Goal: Transaction & Acquisition: Purchase product/service

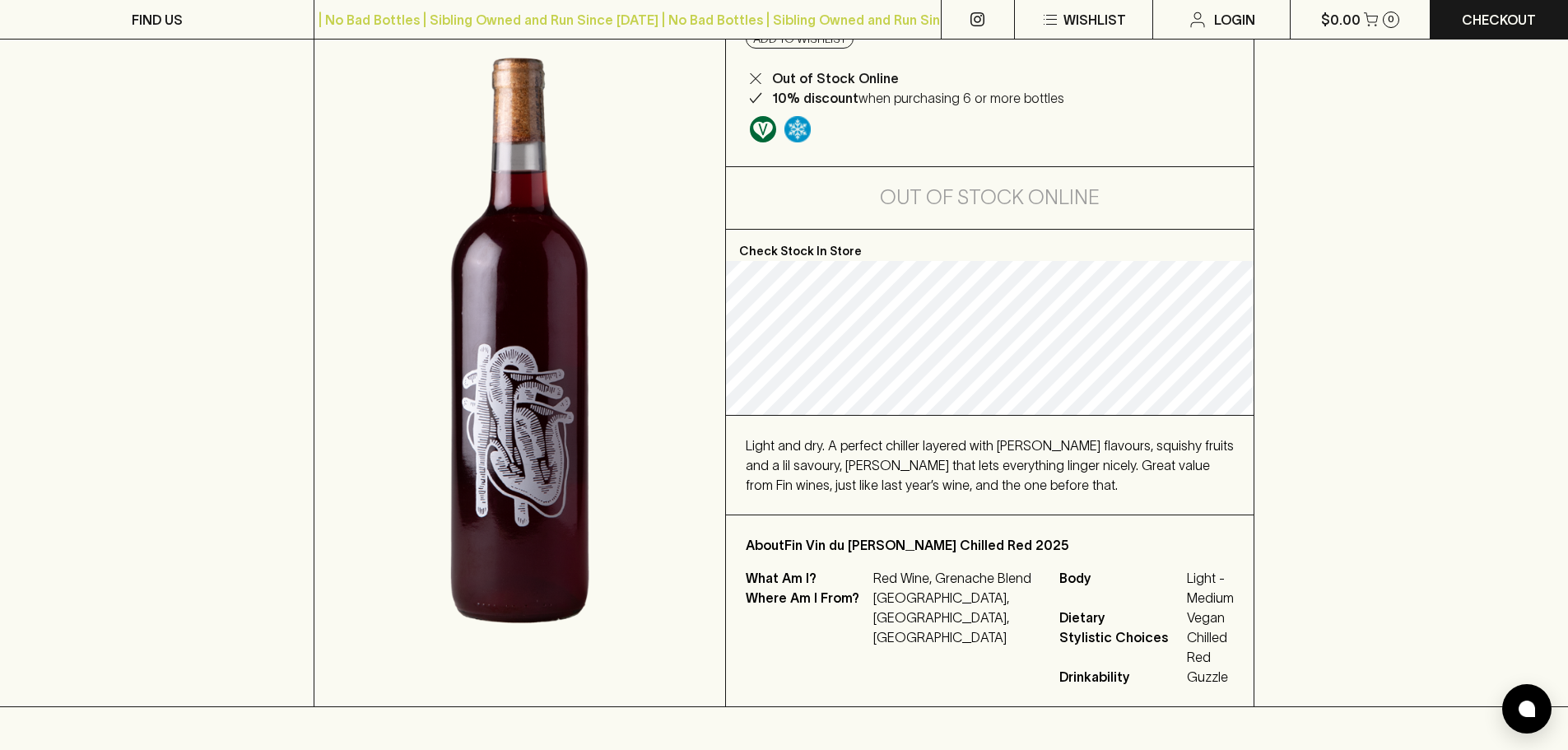
scroll to position [165, 0]
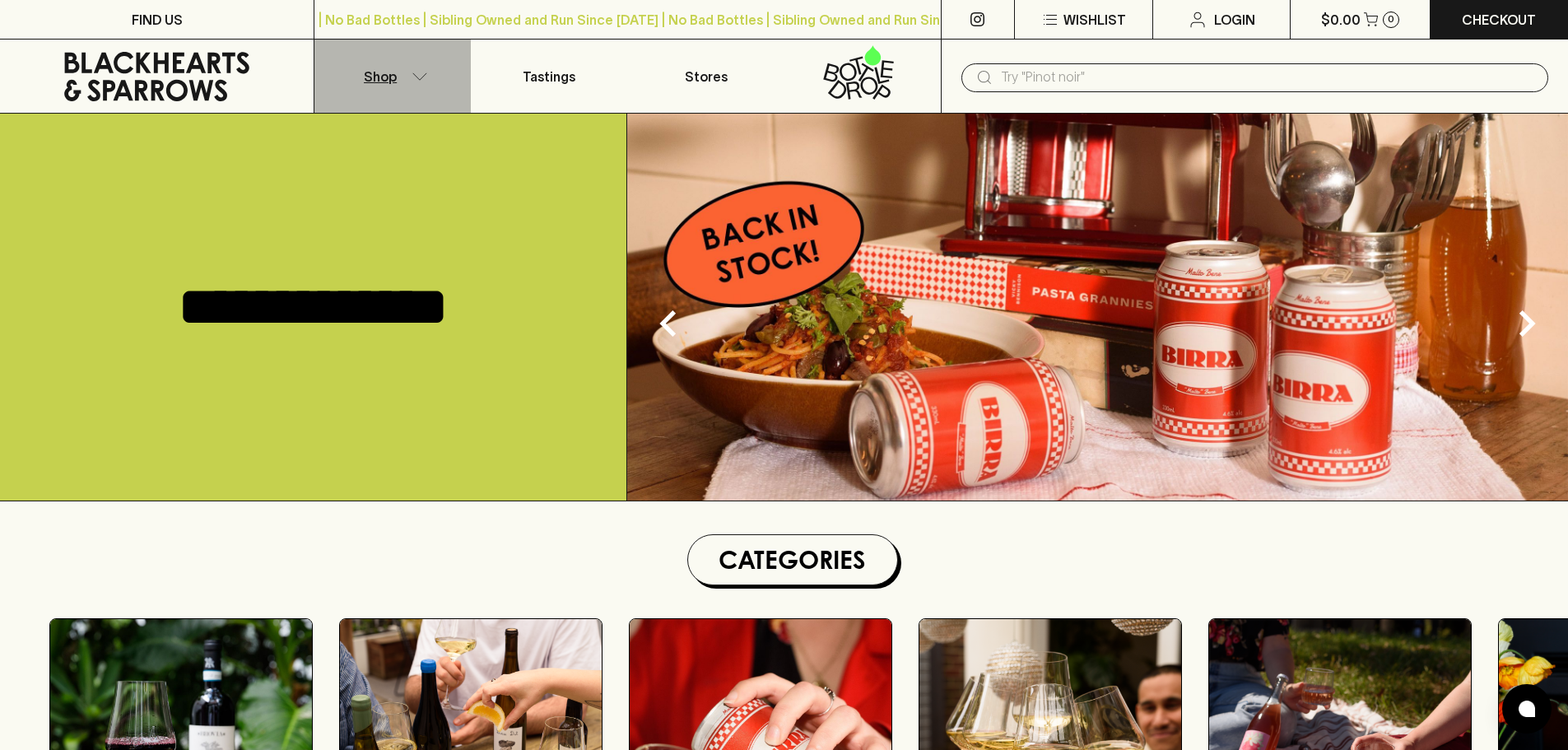
click at [415, 70] on button "Shop" at bounding box center [393, 76] width 157 height 73
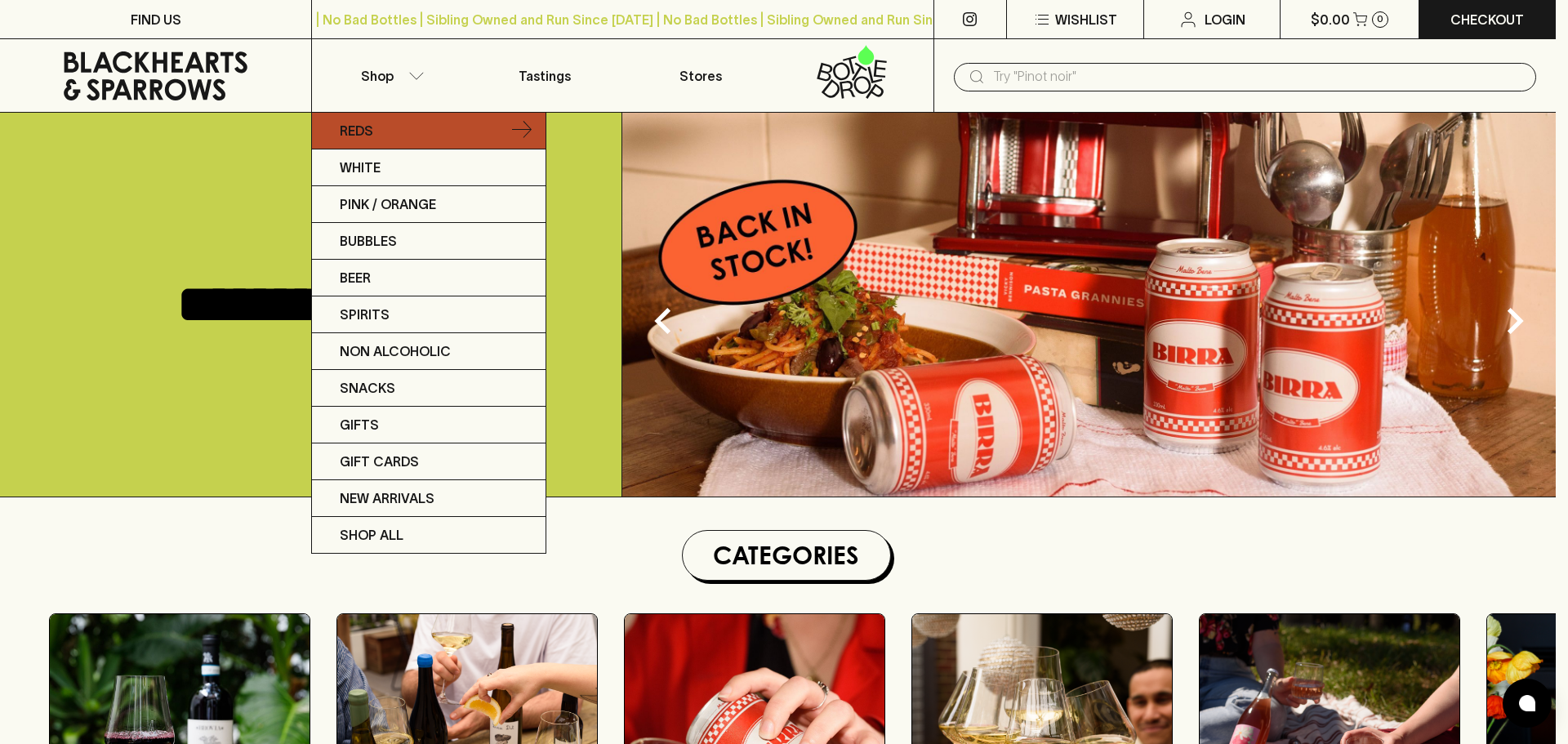
click at [445, 130] on link "Reds" at bounding box center [429, 131] width 233 height 36
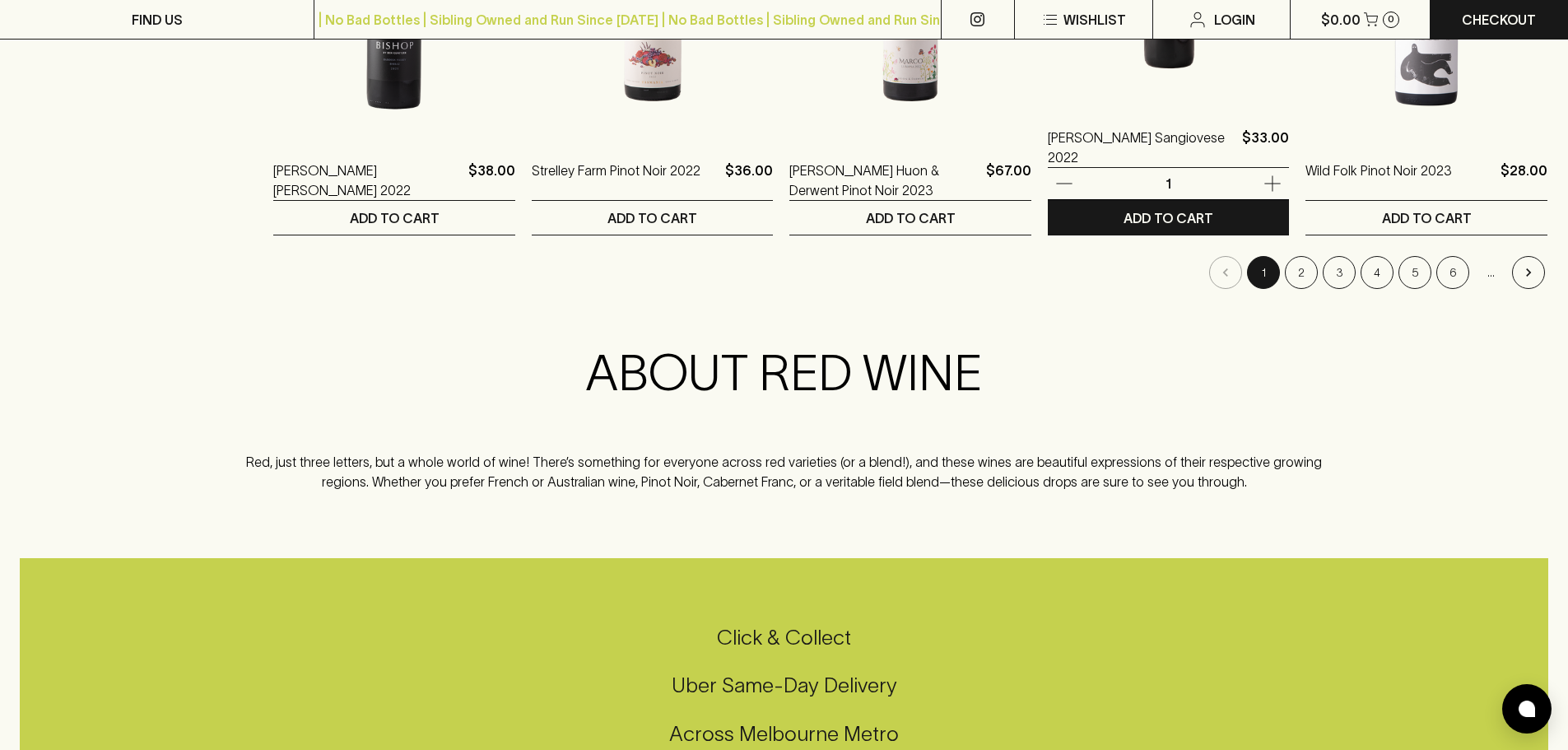
scroll to position [1811, 0]
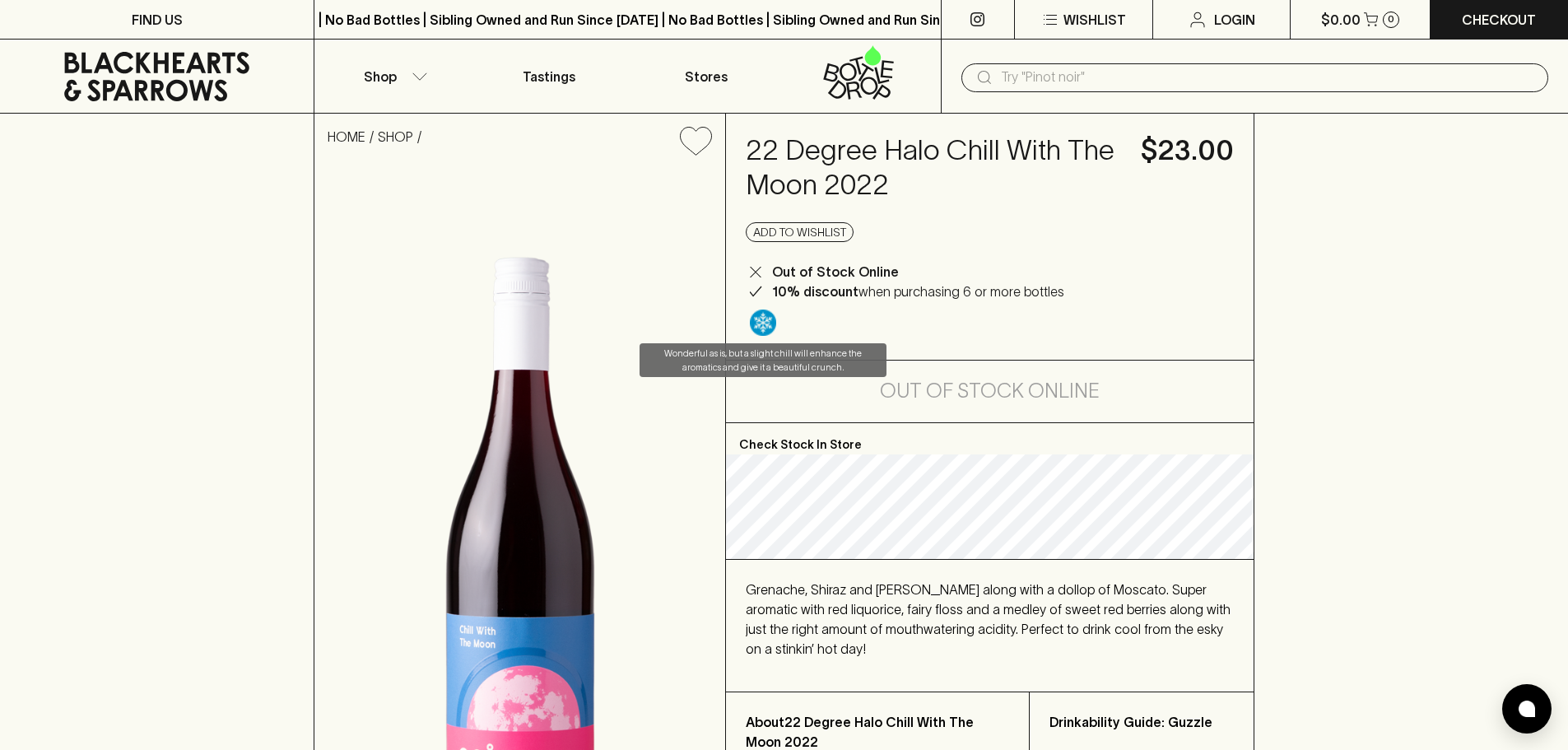
click at [769, 316] on img "Wonderful as is, but a slight chill will enhance the aromatics and give it a be…" at bounding box center [762, 322] width 26 height 26
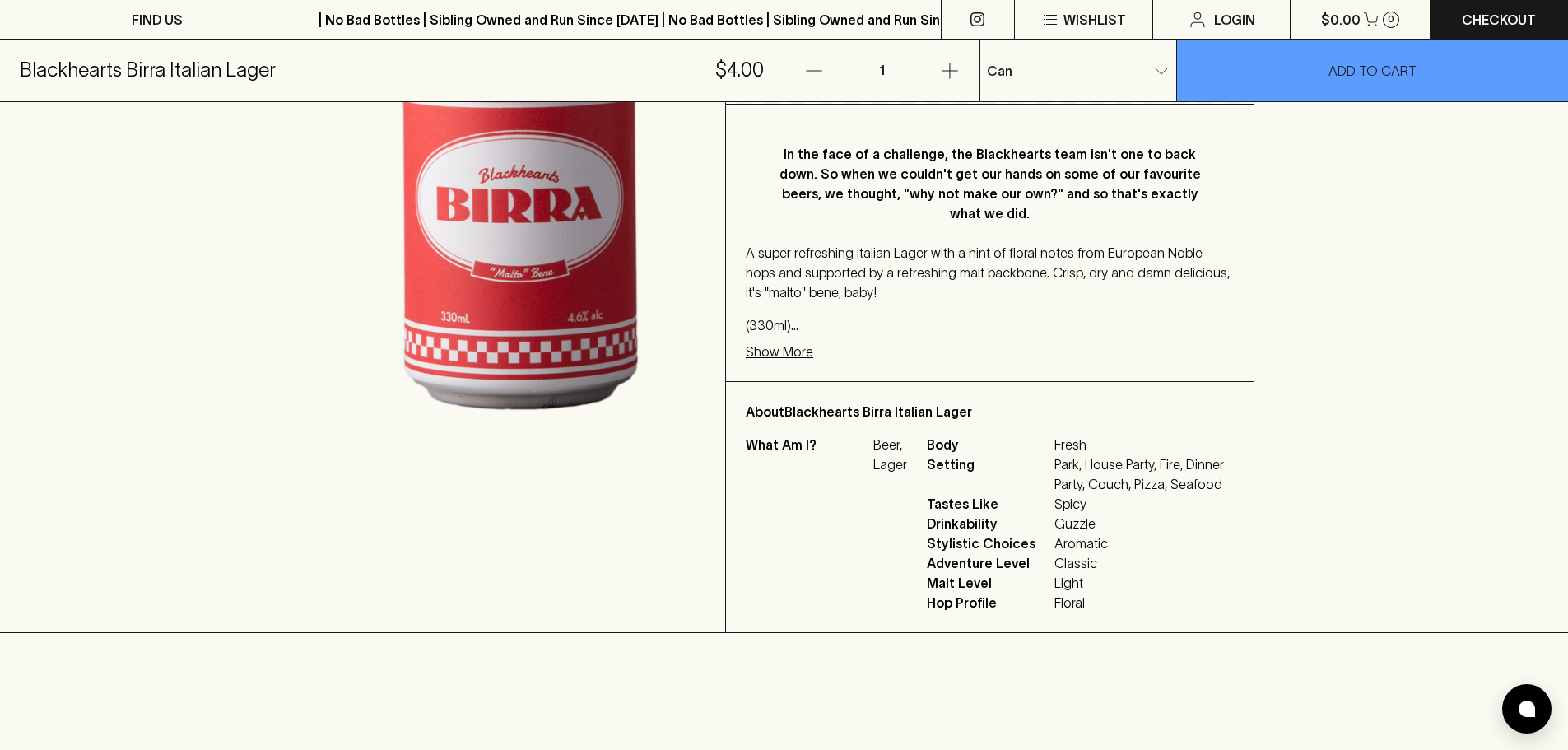
click at [1355, 200] on div "HOME SHOP BLACKHEARTS EXCLUSIVE Blackhearts Birra Italian Lager $4.00 Add to wi…" at bounding box center [784, 167] width 1568 height 932
